Goal: Information Seeking & Learning: Learn about a topic

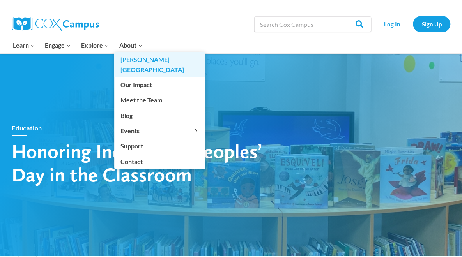
click at [136, 59] on link "[PERSON_NAME][GEOGRAPHIC_DATA]" at bounding box center [159, 64] width 91 height 25
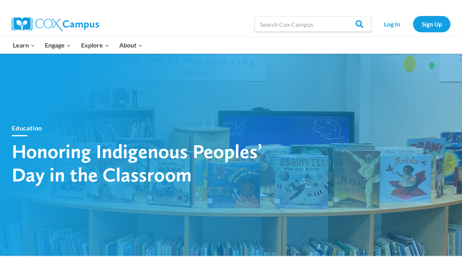
click at [152, 167] on h1 "Honoring Indigenous Peoples’ Day in the Classroom" at bounding box center [148, 162] width 273 height 47
click at [153, 133] on div "Education" at bounding box center [148, 129] width 273 height 13
click at [153, 166] on h1 "Honoring Indigenous Peoples’ Day in the Classroom" at bounding box center [148, 162] width 273 height 47
click at [16, 132] on link "Education" at bounding box center [27, 127] width 30 height 7
drag, startPoint x: 103, startPoint y: 100, endPoint x: 233, endPoint y: 91, distance: 130.0
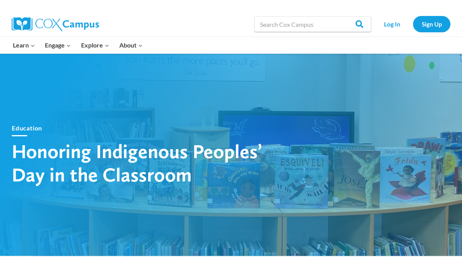
click at [233, 91] on header "Education Honoring Indigenous Peoples’ Day in the Classroom" at bounding box center [148, 155] width 273 height 156
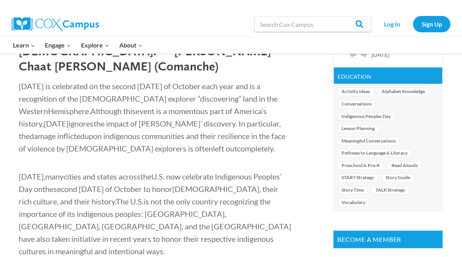
scroll to position [259, 0]
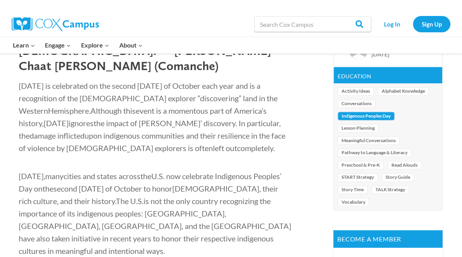
click at [378, 115] on link "Indigenous Peoples Day" at bounding box center [365, 116] width 57 height 9
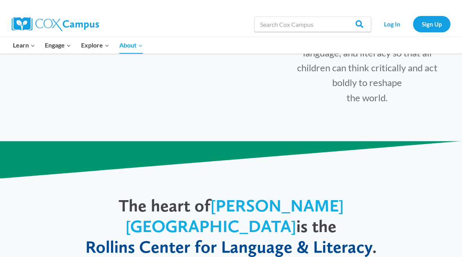
scroll to position [262, 0]
